Goal: Information Seeking & Learning: Learn about a topic

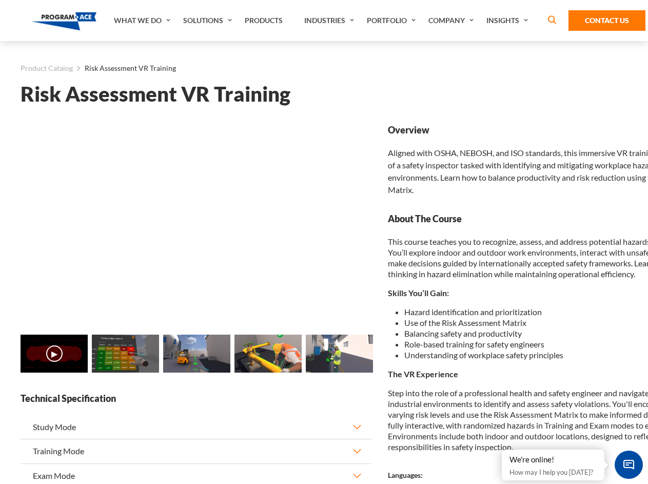
click at [209, 21] on link "Solutions" at bounding box center [209, 20] width 62 height 41
click at [0, 0] on div "AI & Computer Vision Solutions Computer Vision Quality Control AI tools for fas…" at bounding box center [0, 0] width 0 height 0
click at [0, 0] on div "AI & Computer Vision Solutions Virtual Training Solutions Virtual Tour Solution…" at bounding box center [0, 0] width 0 height 0
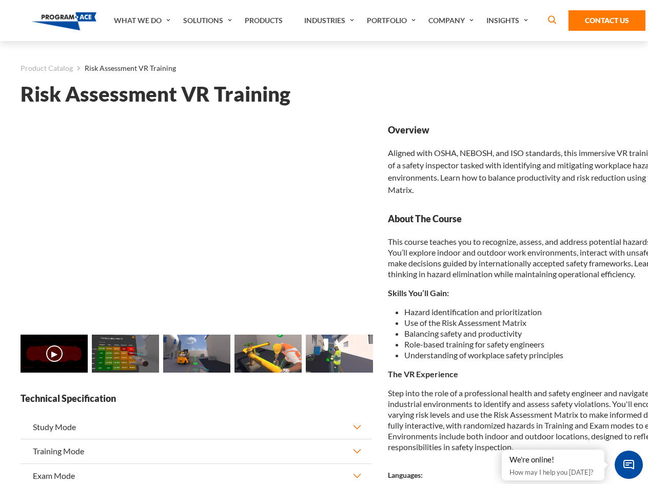
click at [0, 0] on div "AI & Computer Vision Solutions Virtual Training Solutions Virtual Tour Solution…" at bounding box center [0, 0] width 0 height 0
click at [0, 0] on div "AI & Computer Vision Solutions Computer Vision Quality Control AI tools for fas…" at bounding box center [0, 0] width 0 height 0
